Goal: Task Accomplishment & Management: Use online tool/utility

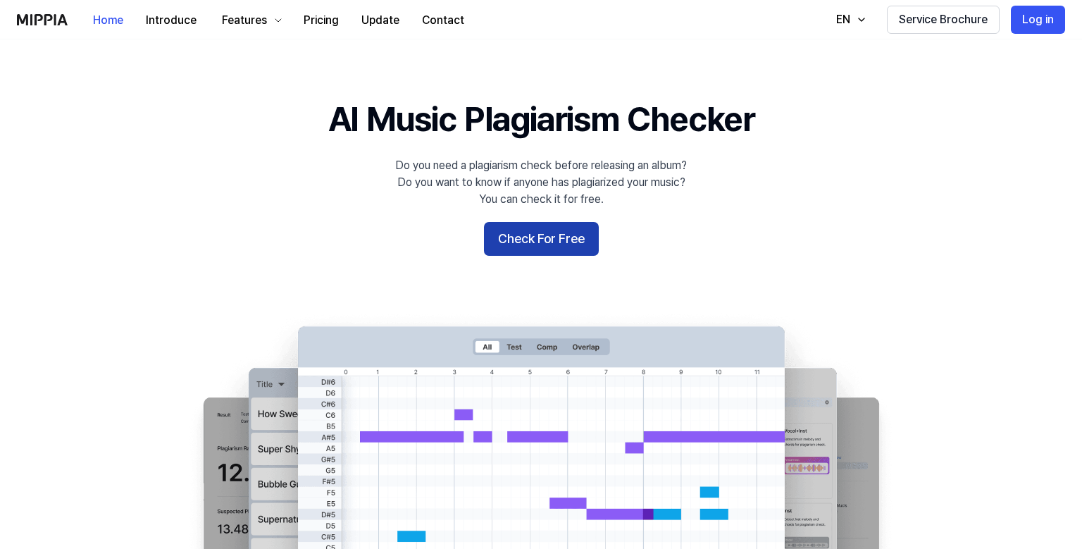
click at [525, 238] on button "Check For Free" at bounding box center [541, 239] width 115 height 34
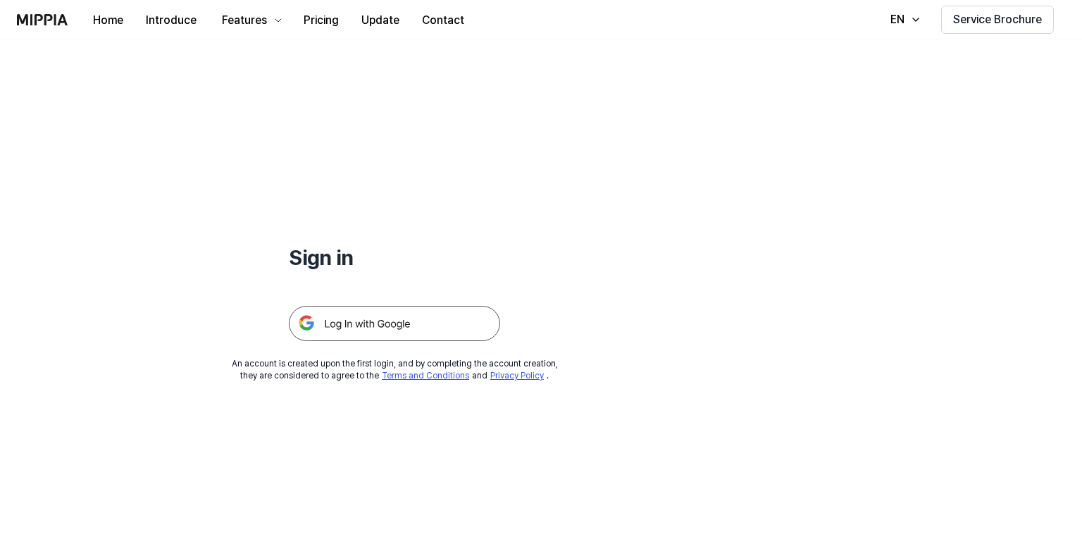
click at [432, 334] on img at bounding box center [394, 323] width 211 height 35
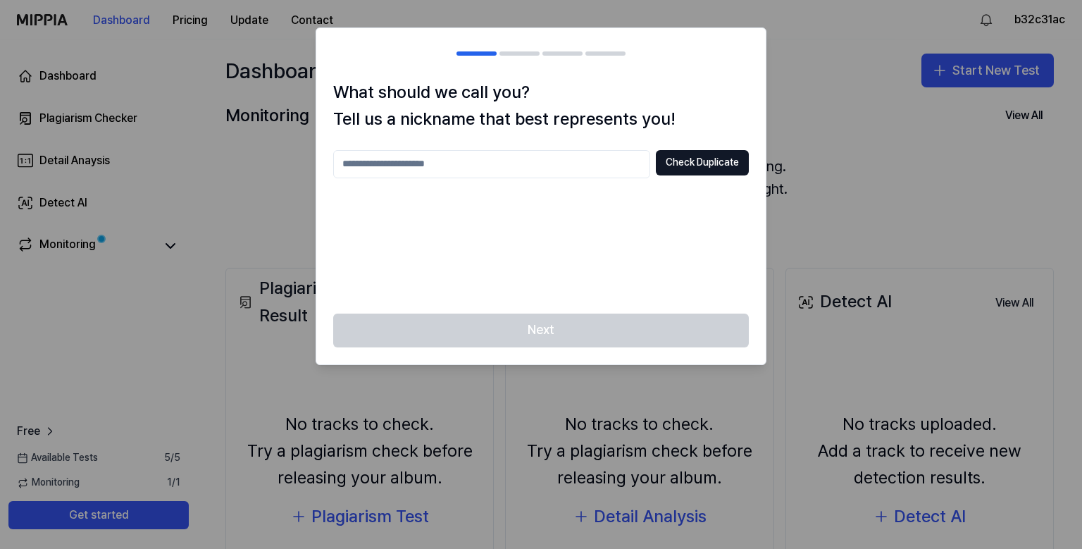
click at [516, 159] on input "text" at bounding box center [491, 164] width 317 height 28
type input "*"
type input "*****"
click at [709, 164] on button "Check Duplicate" at bounding box center [702, 162] width 93 height 25
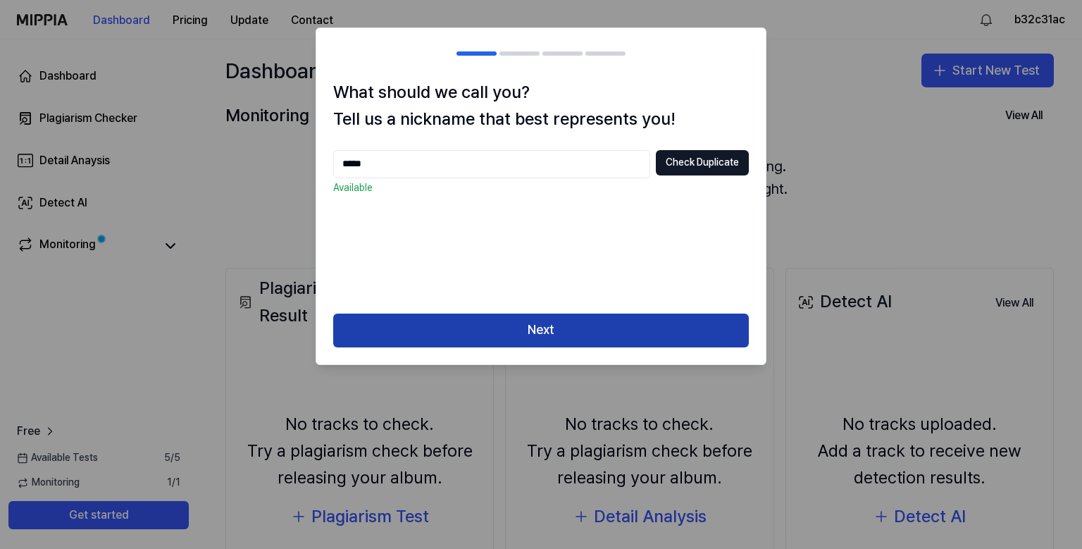
click at [632, 337] on button "Next" at bounding box center [541, 330] width 416 height 34
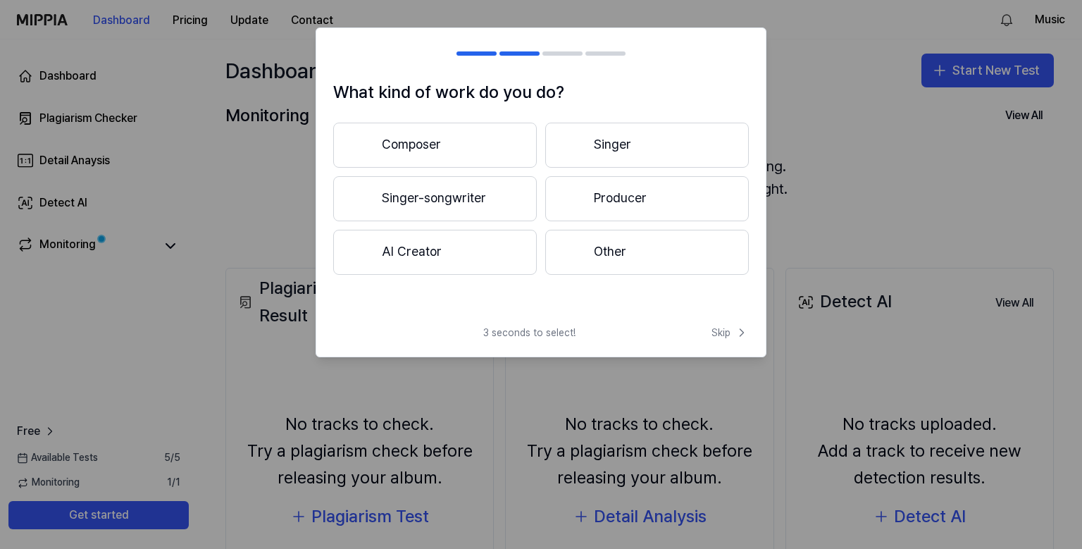
click at [635, 201] on button "Producer" at bounding box center [647, 198] width 204 height 45
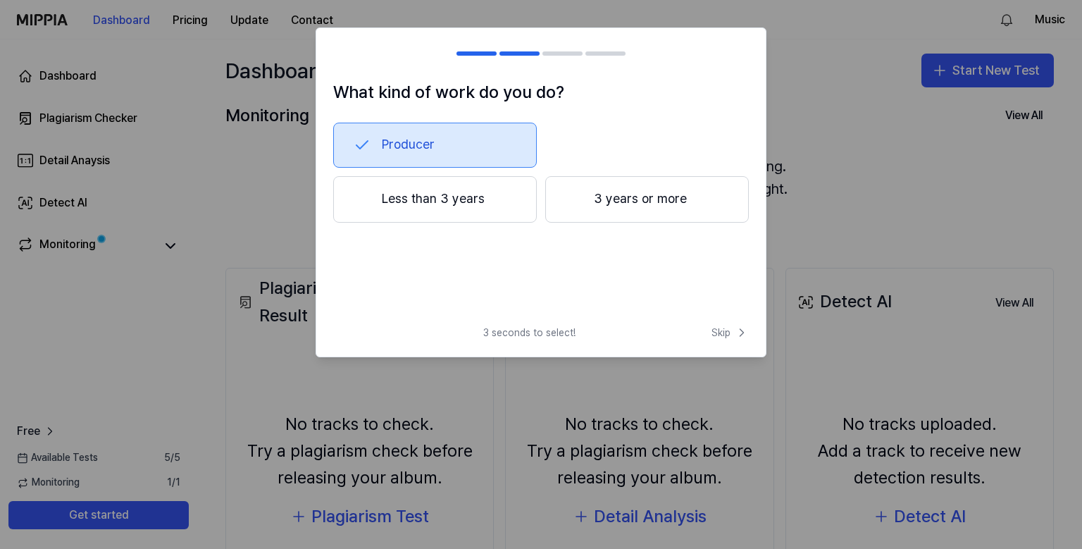
click at [635, 201] on button "3 years or more" at bounding box center [647, 199] width 204 height 46
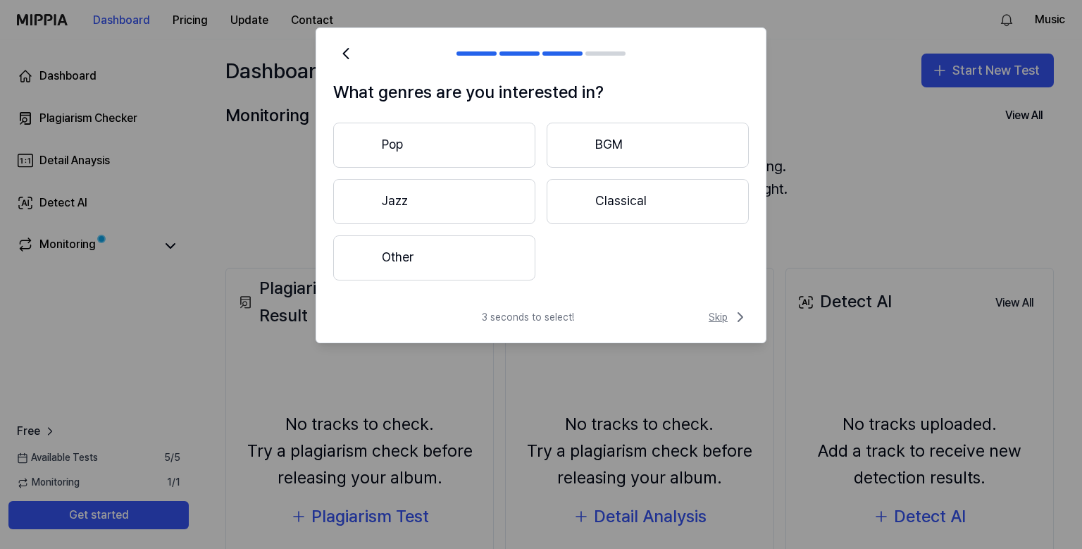
click at [722, 318] on span "Skip" at bounding box center [729, 316] width 40 height 17
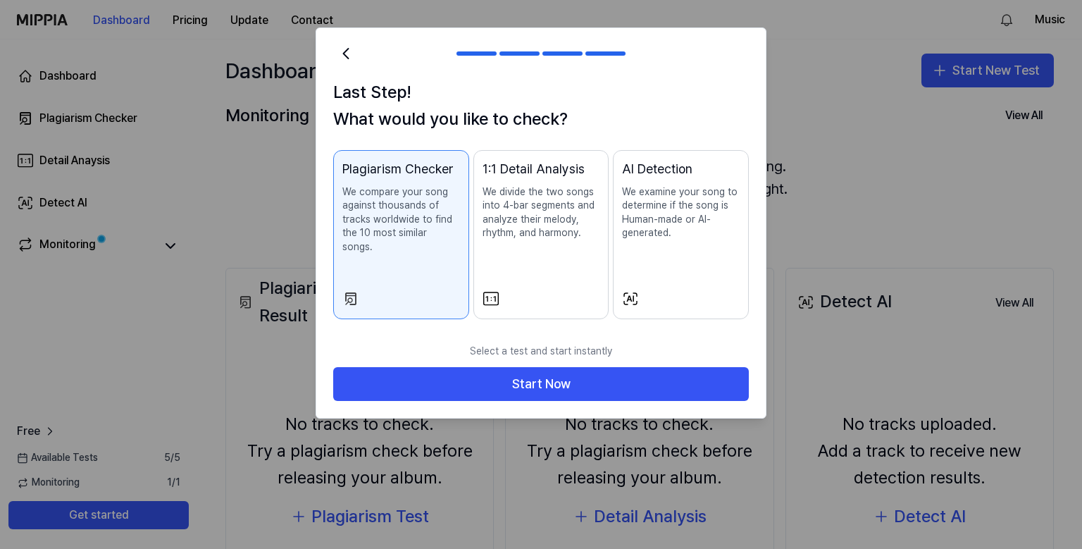
click at [694, 242] on div "AI Detection We examine your song to determine if the song is Human-made or AI-…" at bounding box center [681, 213] width 118 height 109
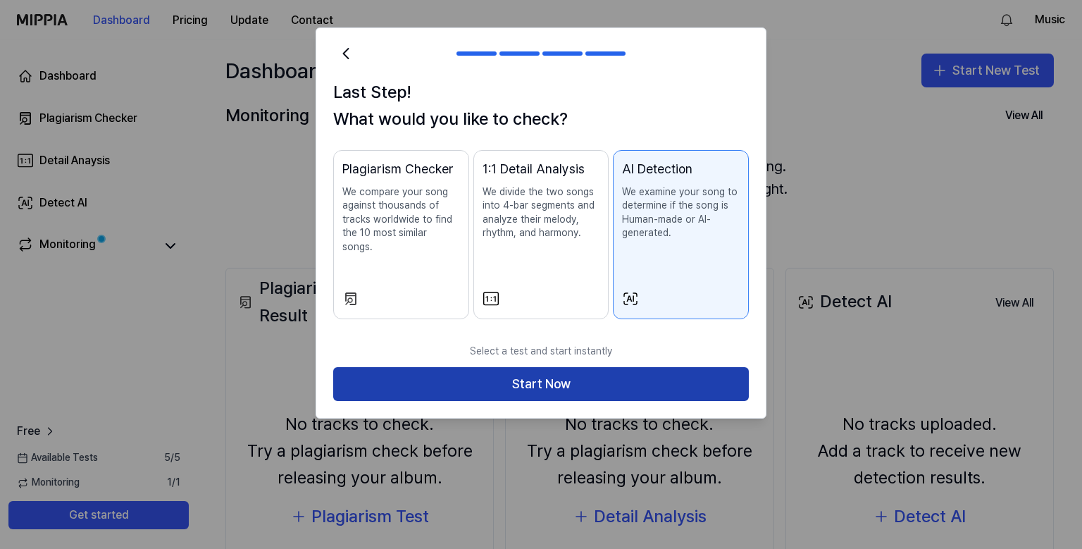
click at [604, 368] on button "Start Now" at bounding box center [541, 384] width 416 height 34
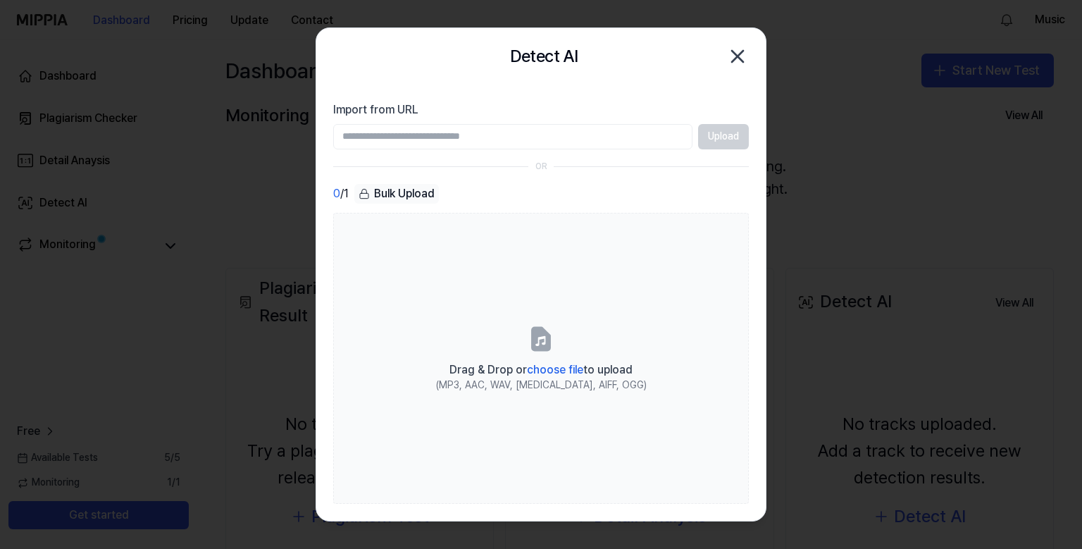
click at [737, 60] on icon "button" at bounding box center [737, 56] width 23 height 23
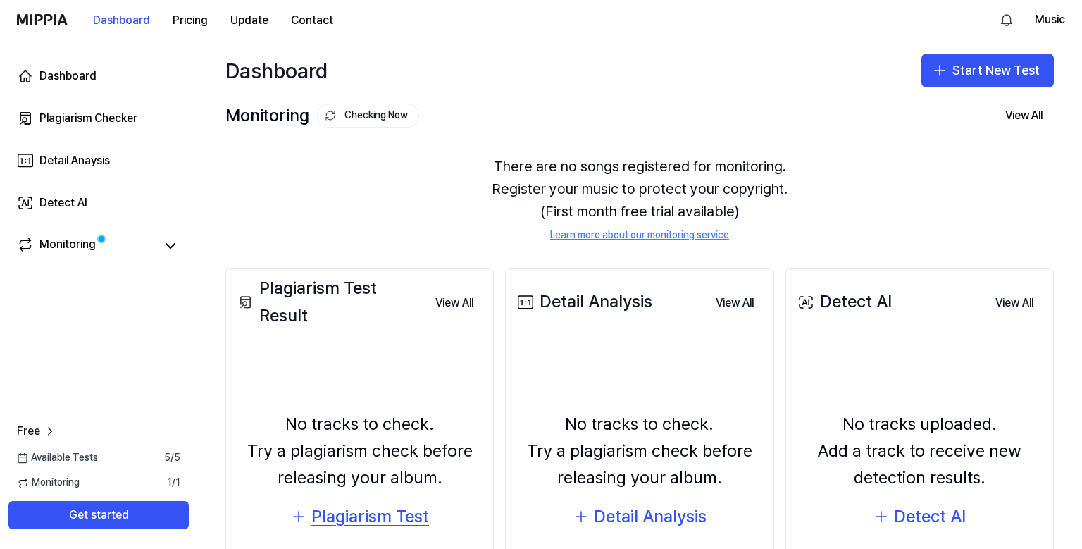
click at [401, 520] on div "Plagiarism Test" at bounding box center [370, 516] width 118 height 27
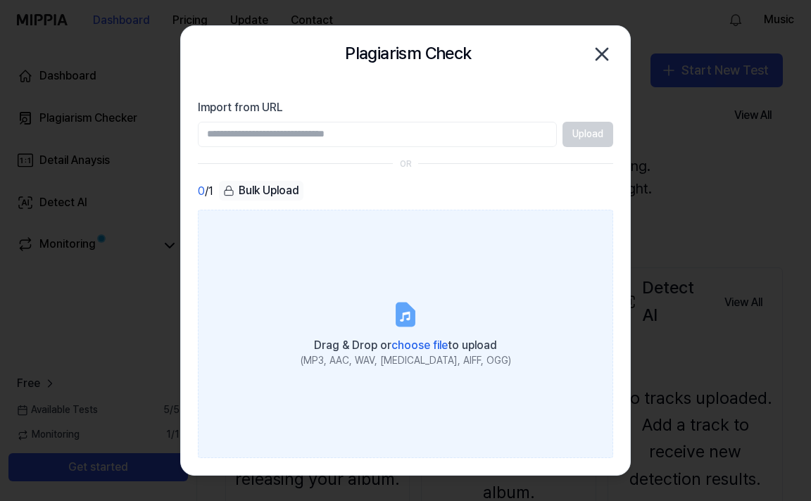
click at [432, 346] on span "choose file" at bounding box center [420, 345] width 56 height 13
click at [0, 0] on input "Drag & Drop or choose file to upload (MP3, AAC, WAV, FLAC, AIFF, OGG)" at bounding box center [0, 0] width 0 height 0
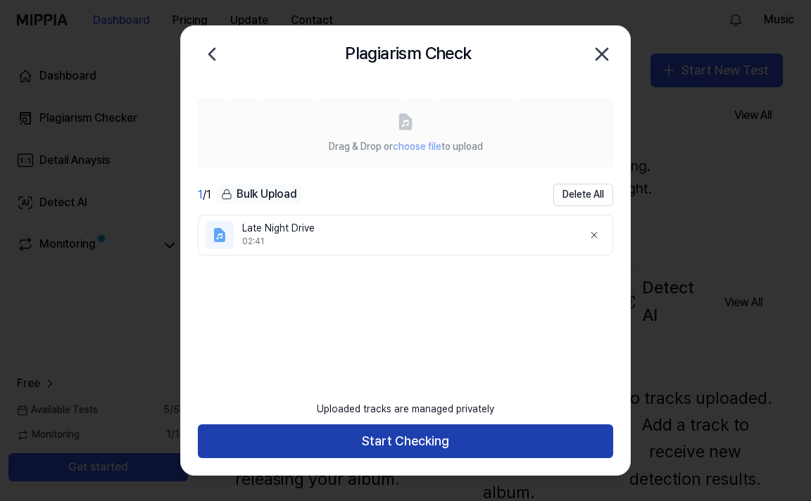
click at [409, 442] on button "Start Checking" at bounding box center [406, 442] width 416 height 34
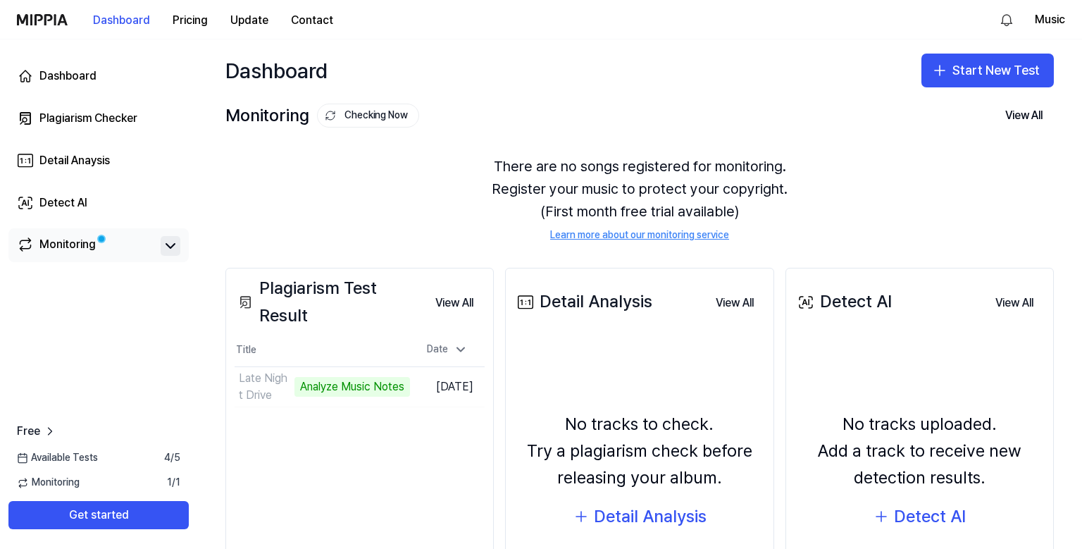
click at [167, 244] on icon at bounding box center [170, 246] width 8 height 4
click at [174, 247] on icon at bounding box center [170, 246] width 8 height 4
click at [348, 387] on button "Go to Results" at bounding box center [372, 386] width 75 height 23
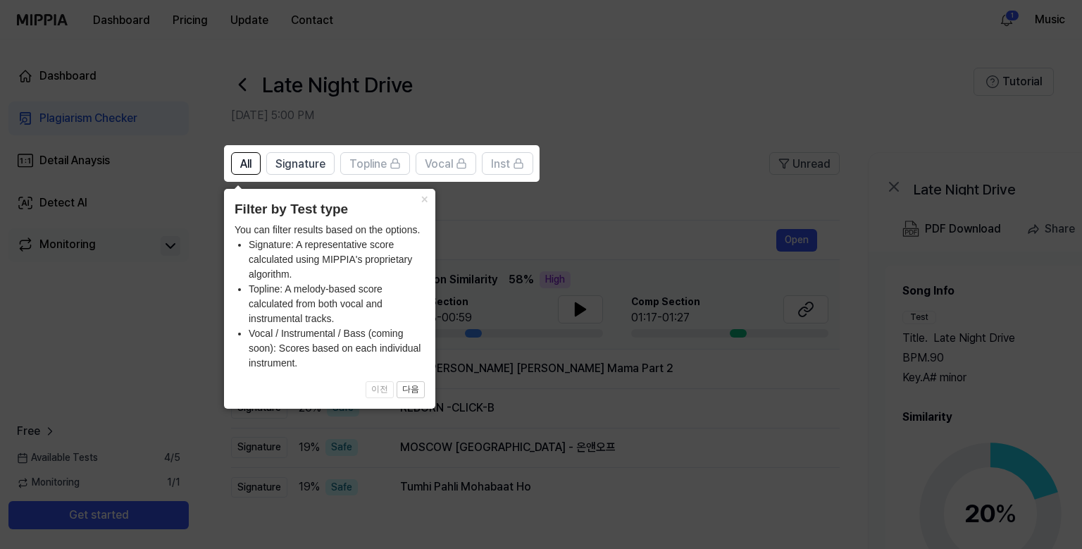
click at [609, 216] on icon at bounding box center [541, 274] width 1082 height 549
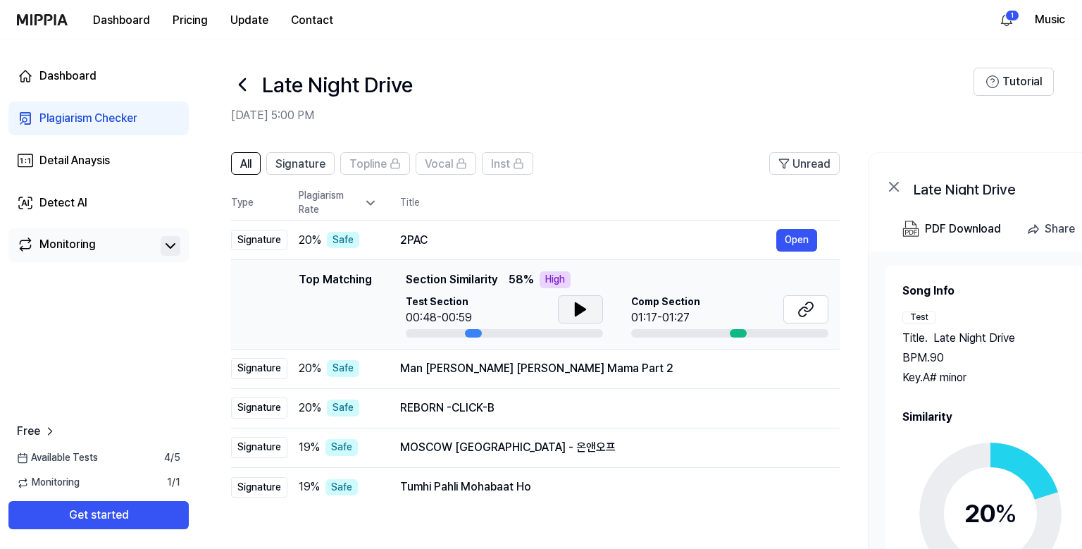
click at [582, 306] on icon at bounding box center [580, 309] width 17 height 17
click at [808, 241] on button "Open" at bounding box center [796, 240] width 41 height 23
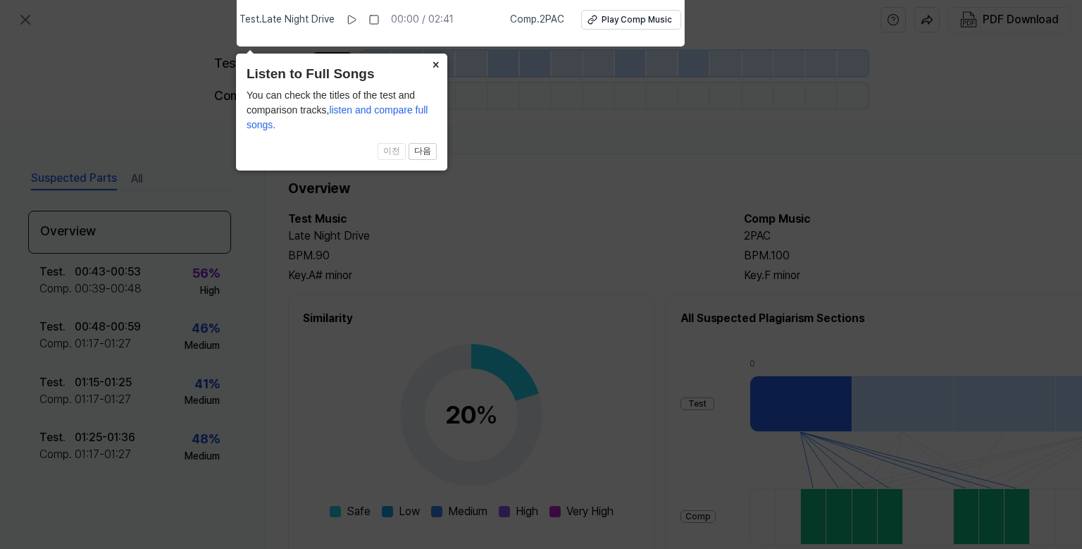
click at [437, 63] on button "×" at bounding box center [436, 64] width 23 height 20
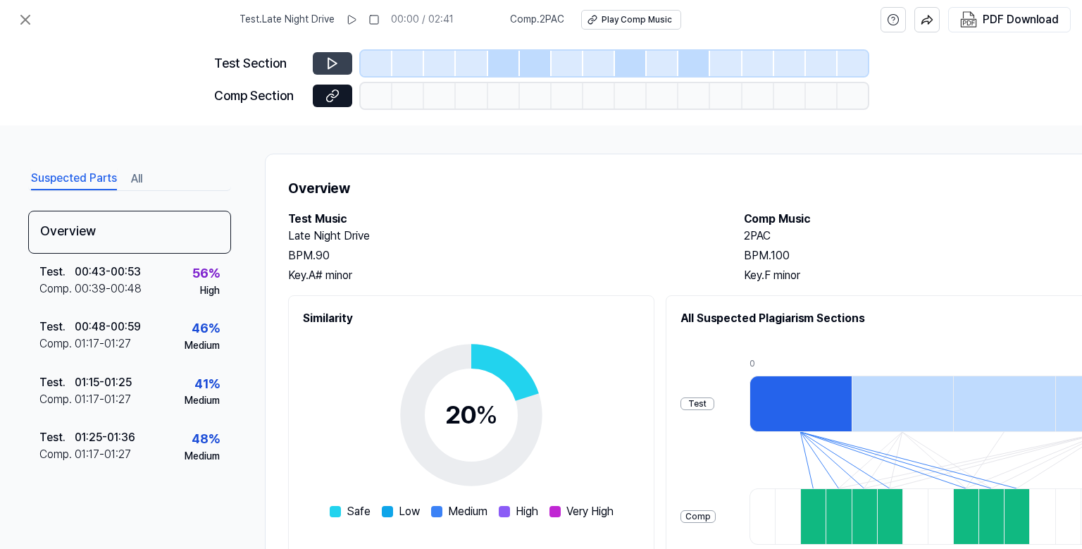
click at [334, 68] on icon at bounding box center [332, 63] width 14 height 14
click at [334, 63] on icon at bounding box center [332, 63] width 14 height 14
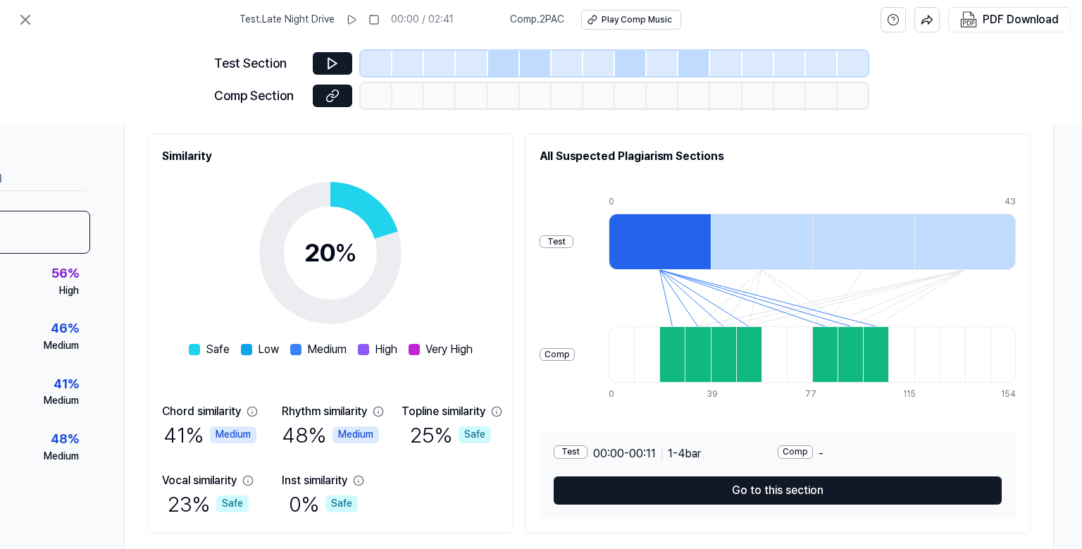
scroll to position [163, 141]
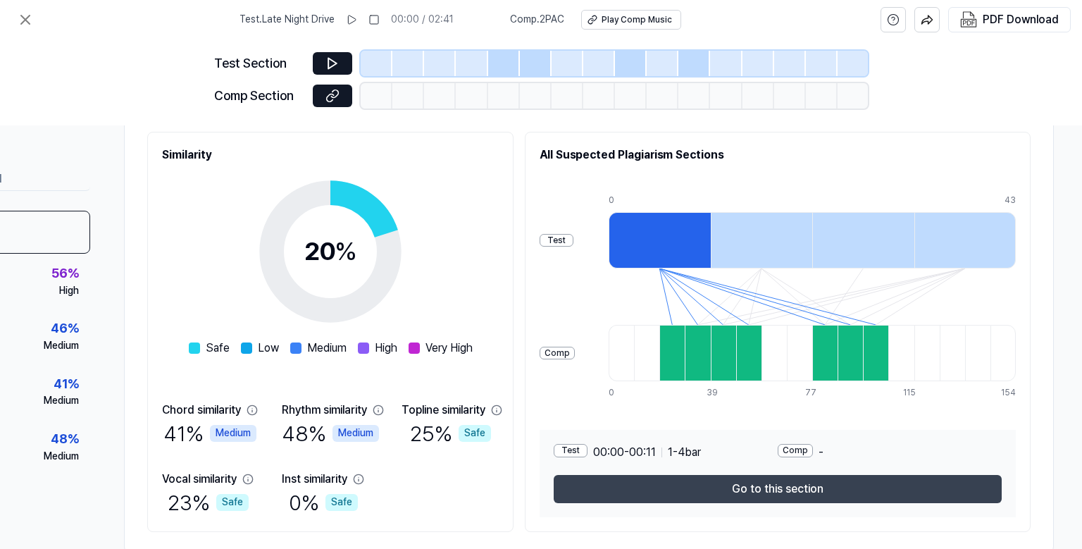
click at [817, 487] on button "Go to this section" at bounding box center [778, 489] width 448 height 28
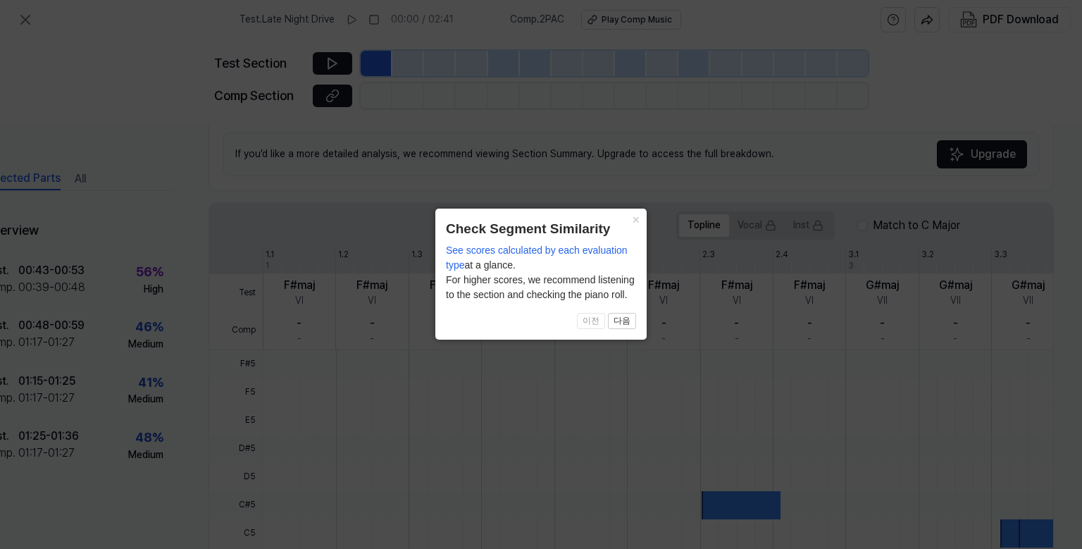
scroll to position [374, 56]
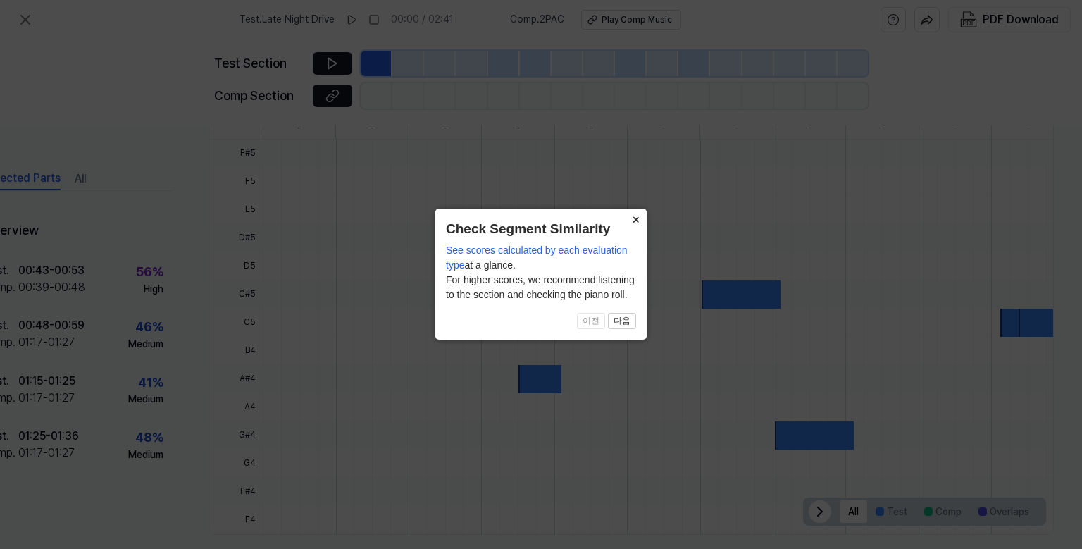
click at [633, 222] on button "×" at bounding box center [635, 218] width 23 height 20
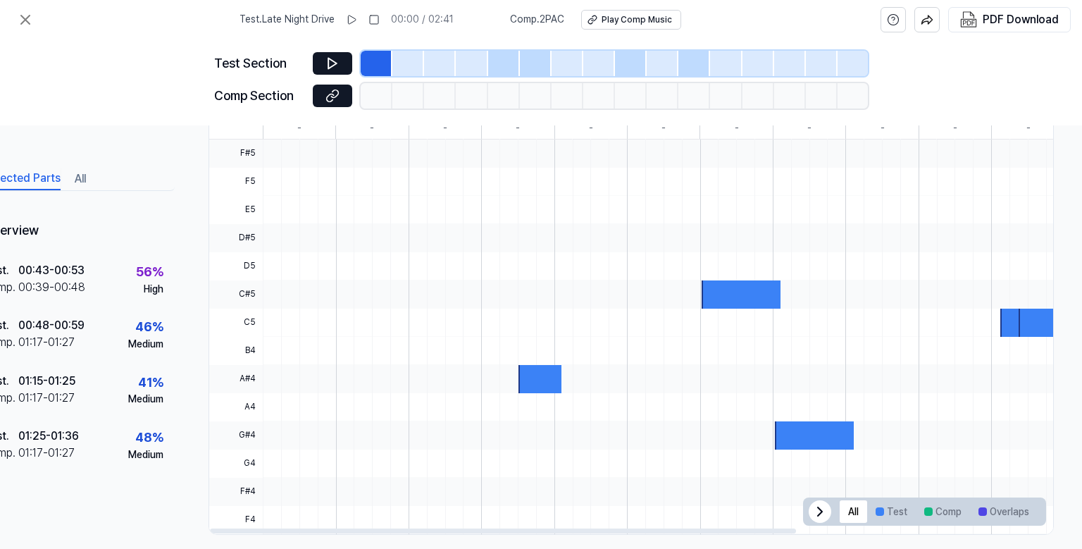
click at [823, 519] on div at bounding box center [820, 511] width 23 height 23
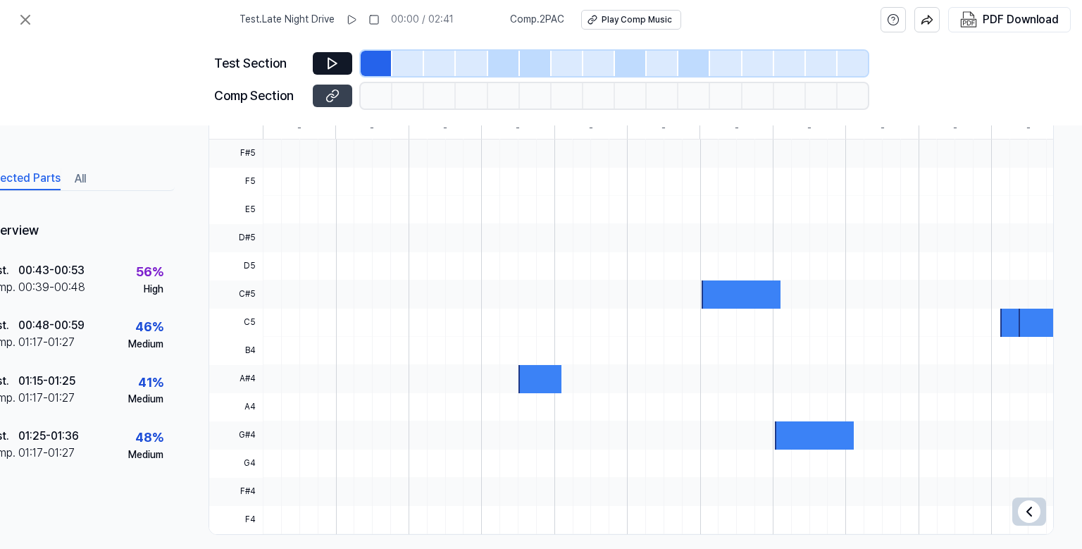
click at [335, 96] on icon at bounding box center [332, 96] width 14 height 14
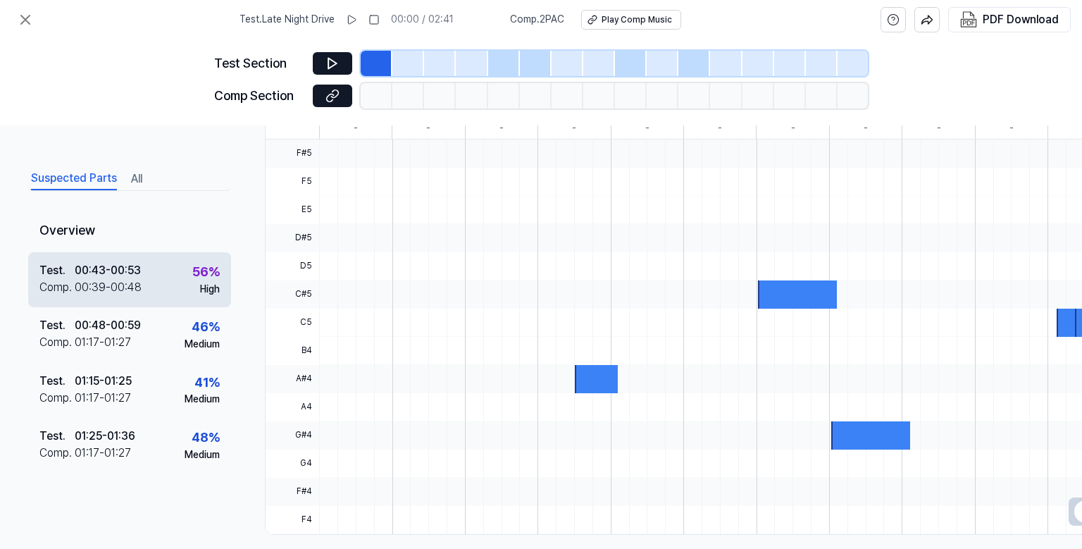
click at [120, 278] on div "00:43 - 00:53" at bounding box center [108, 270] width 66 height 17
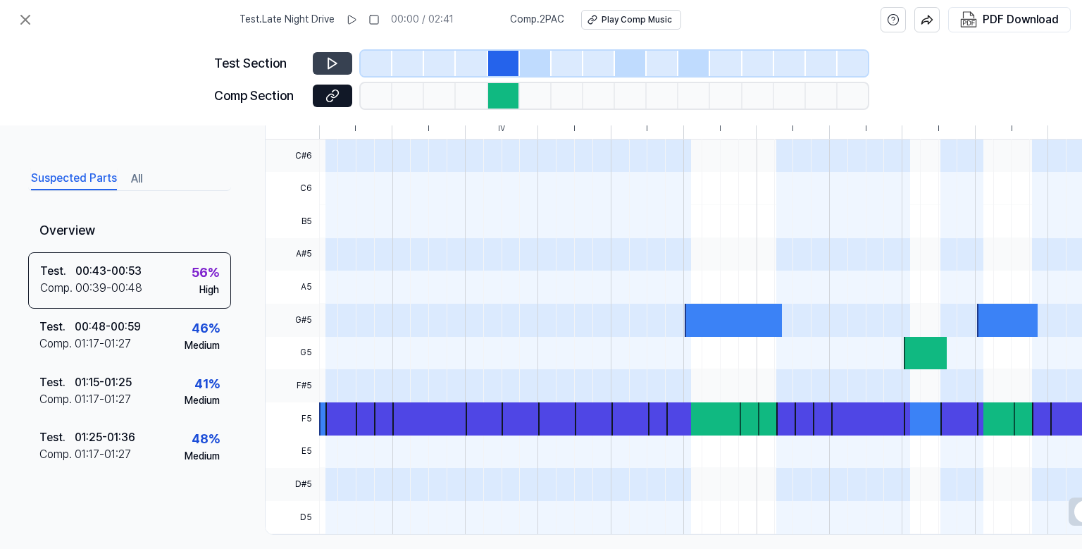
click at [336, 58] on icon at bounding box center [332, 63] width 14 height 14
click at [642, 18] on div "Play Comp Music" at bounding box center [636, 20] width 70 height 12
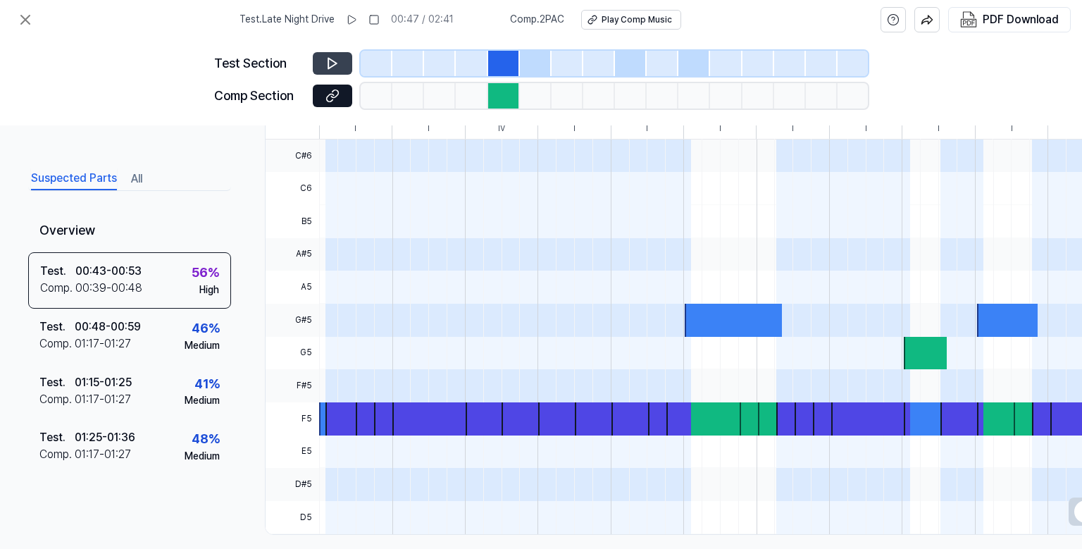
click at [335, 61] on icon at bounding box center [332, 63] width 8 height 11
click at [335, 61] on icon at bounding box center [335, 62] width 2 height 9
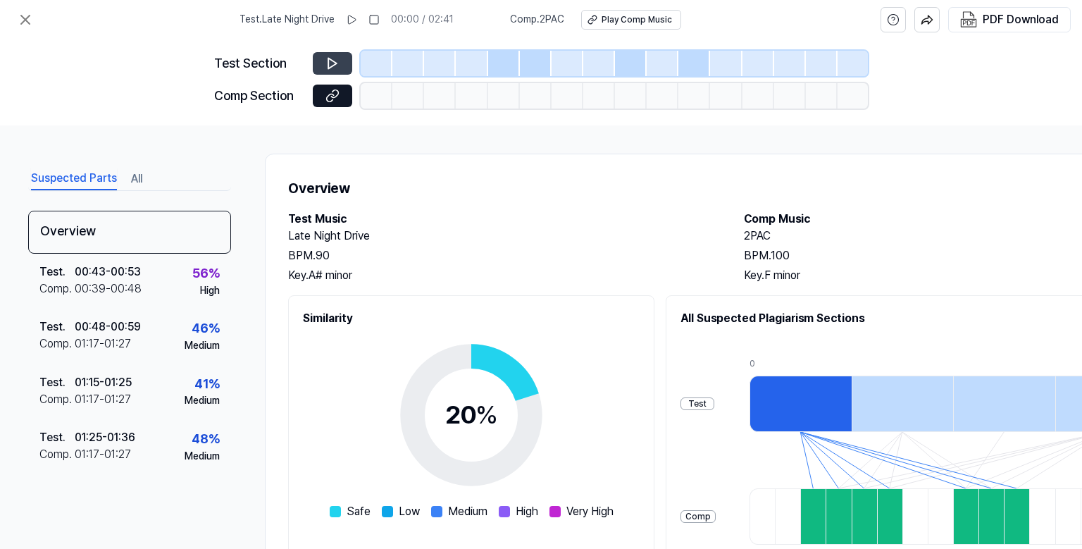
click at [334, 58] on icon at bounding box center [332, 63] width 14 height 14
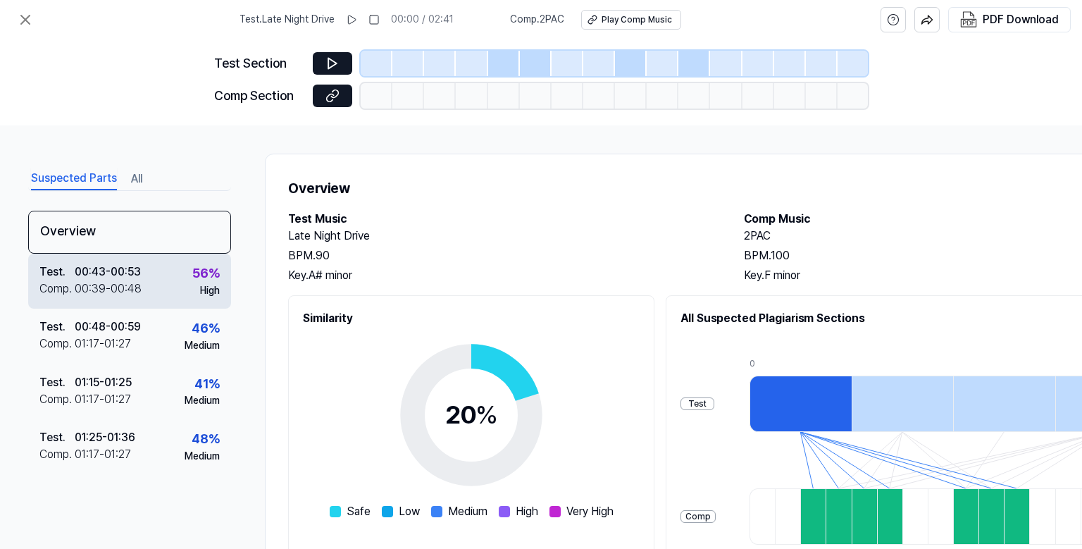
click at [160, 278] on div "Test . 00:43 - 00:53 Comp . 00:39 - 00:48 56 % High" at bounding box center [129, 281] width 203 height 55
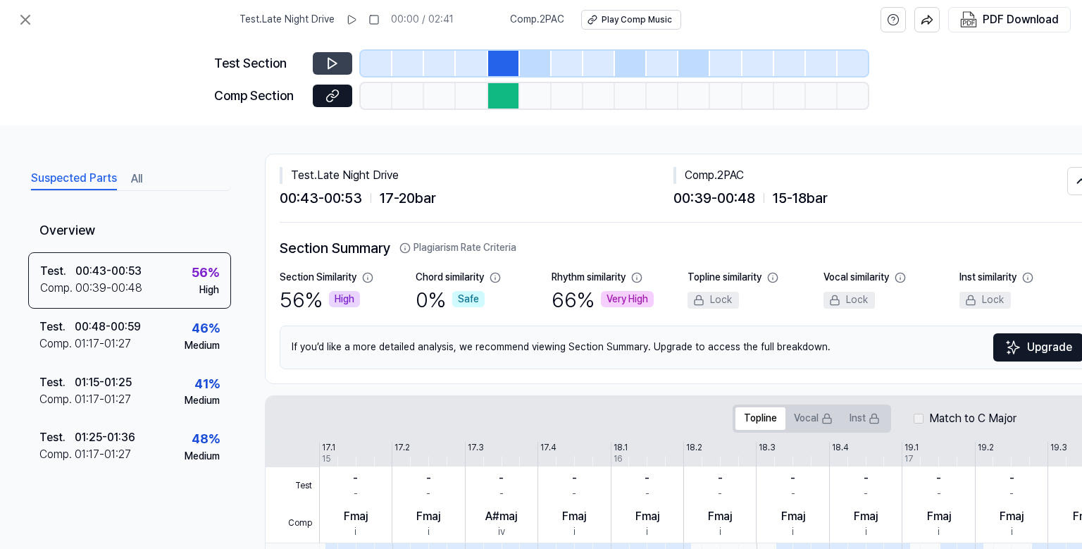
click at [324, 66] on button at bounding box center [332, 63] width 39 height 23
click at [507, 95] on div at bounding box center [504, 95] width 32 height 25
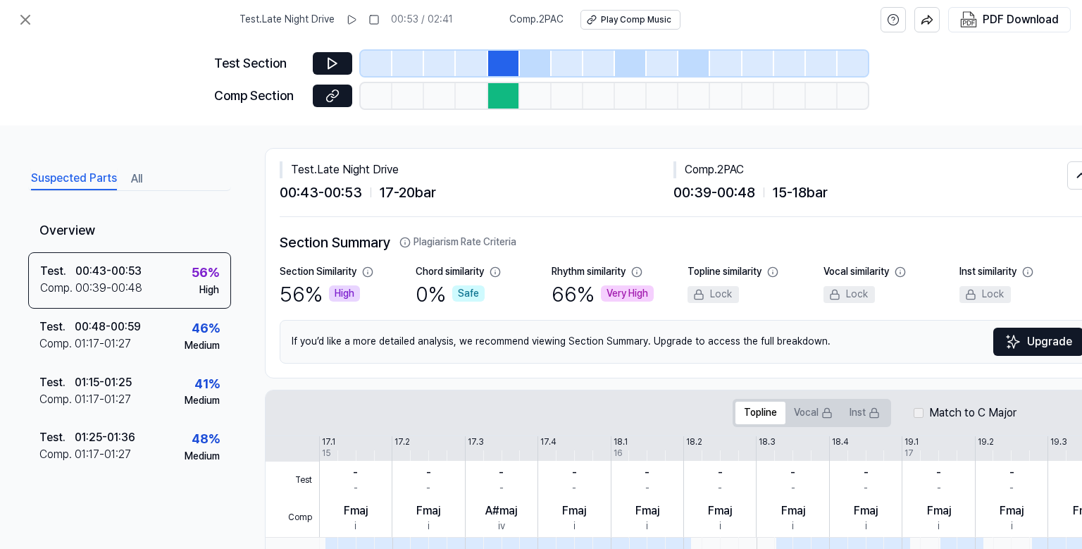
scroll to position [8, 0]
